Goal: Task Accomplishment & Management: Manage account settings

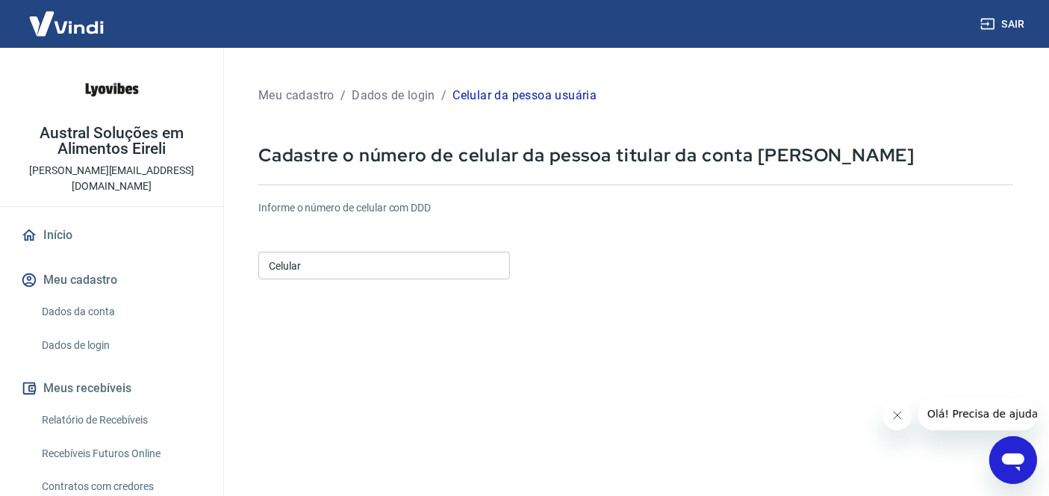
click at [448, 255] on input "Celular" at bounding box center [384, 266] width 252 height 28
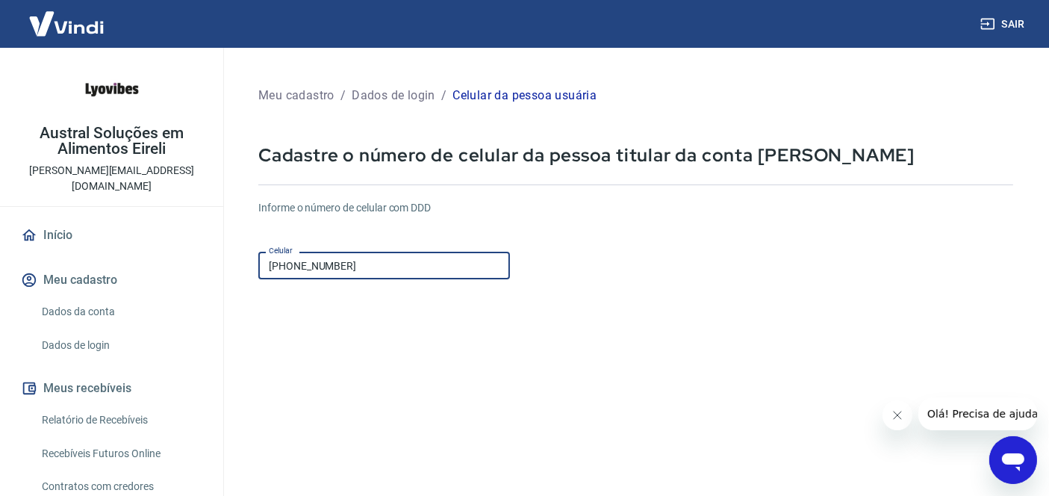
type input "[PHONE_NUMBER]"
click at [862, 297] on form "Informe o número de celular com DDD Celular [PHONE_NUMBER] Celular Continuar Ca…" at bounding box center [635, 406] width 755 height 437
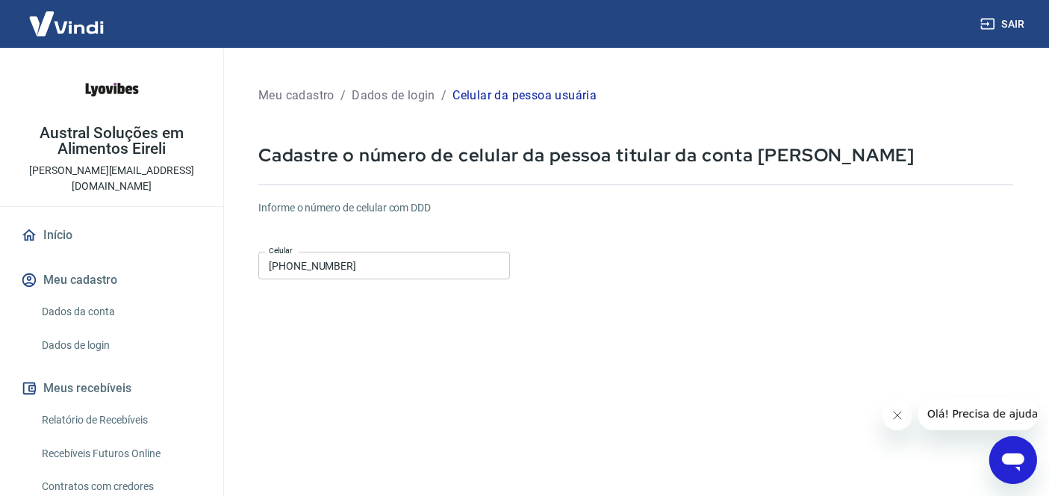
drag, startPoint x: 900, startPoint y: 420, endPoint x: 1735, endPoint y: 816, distance: 924.2
click at [900, 420] on icon "Fechar mensagem da empresa" at bounding box center [897, 414] width 12 height 12
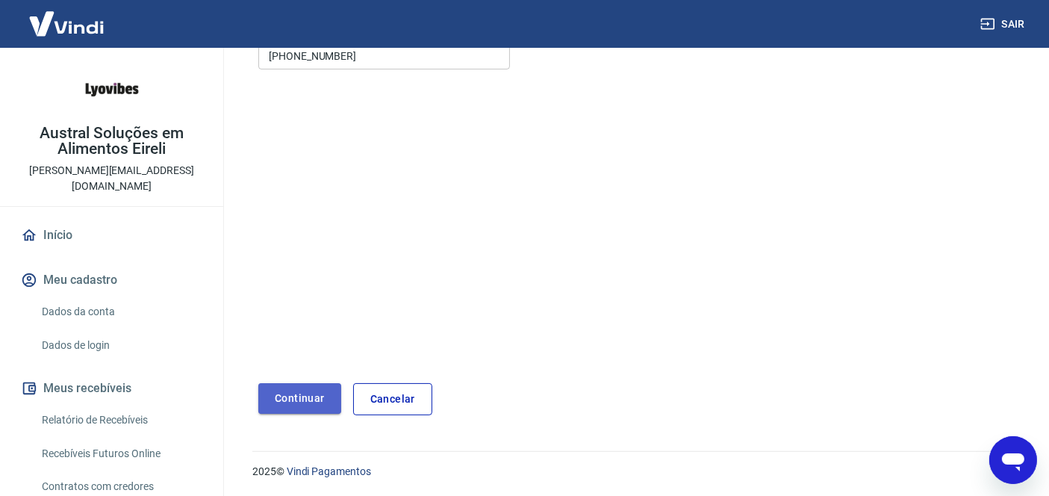
click at [303, 409] on button "Continuar" at bounding box center [299, 398] width 83 height 31
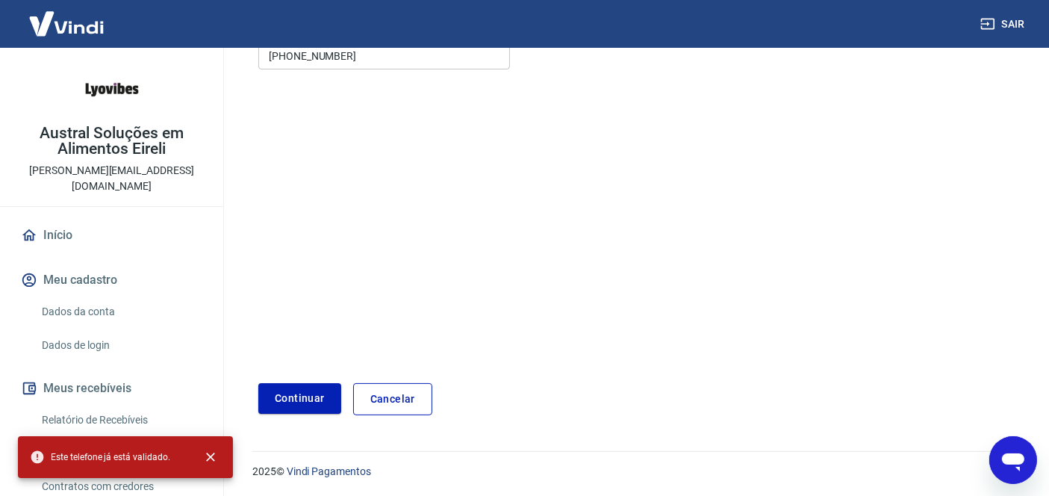
scroll to position [0, 0]
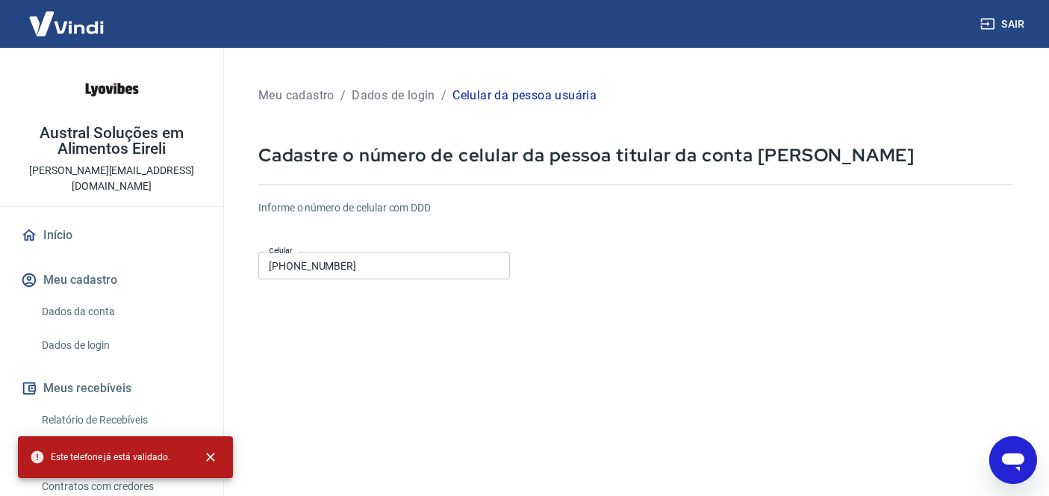
click at [74, 33] on img at bounding box center [66, 24] width 97 height 46
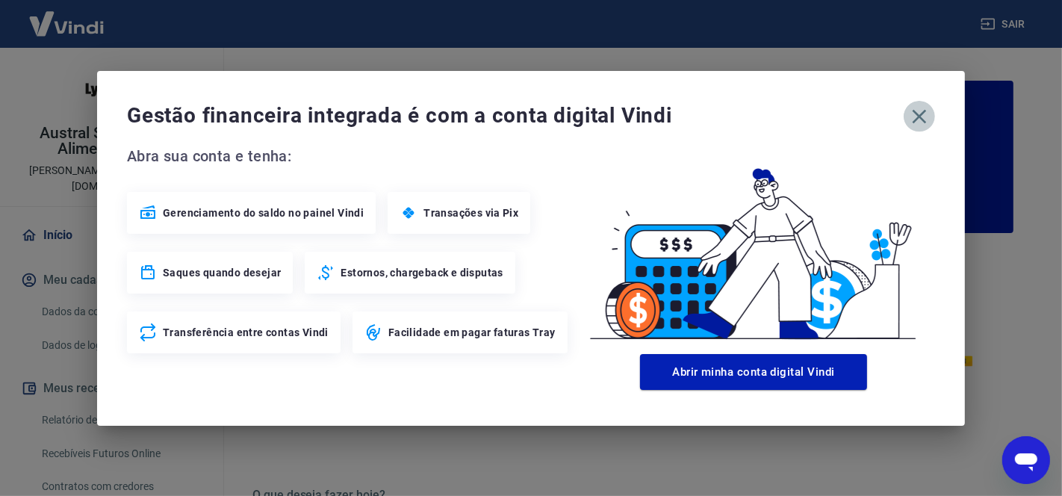
click at [925, 120] on icon "button" at bounding box center [919, 117] width 24 height 24
